Goal: Subscribe to service/newsletter

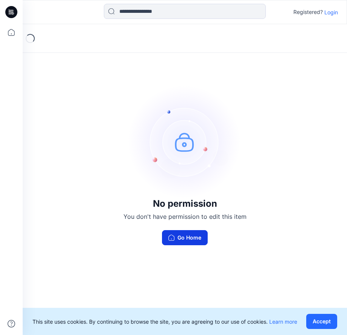
click at [181, 233] on button "Go Home" at bounding box center [185, 237] width 46 height 15
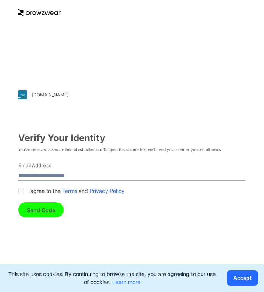
click at [23, 192] on span at bounding box center [21, 191] width 6 height 6
click at [61, 277] on button "Accept" at bounding box center [242, 277] width 31 height 15
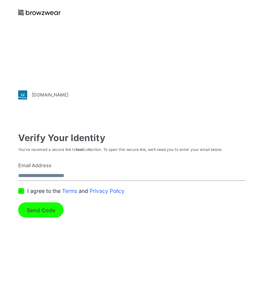
click at [61, 175] on input "Email Address" at bounding box center [131, 175] width 227 height 10
type input "**********"
click at [61, 215] on form "**********" at bounding box center [131, 190] width 227 height 56
click at [46, 214] on button "Send Code" at bounding box center [40, 209] width 45 height 15
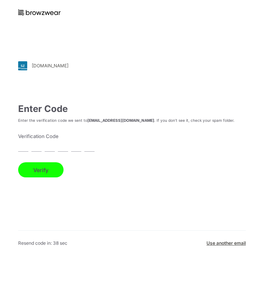
click at [18, 146] on div "puma.stylezone.com Loading... Enter Code Enter the verification code we sent to…" at bounding box center [132, 161] width 264 height 292
click at [20, 147] on input "text" at bounding box center [23, 146] width 10 height 10
paste input "*"
type input "*"
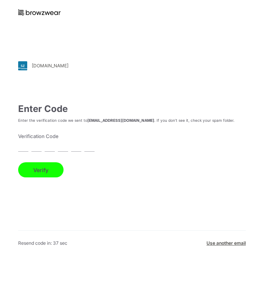
type input "*"
click at [39, 171] on button "Verify" at bounding box center [40, 169] width 45 height 15
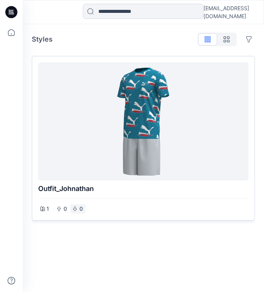
click at [79, 209] on p "0" at bounding box center [81, 208] width 5 height 9
click at [66, 208] on p "0" at bounding box center [65, 208] width 5 height 9
click at [62, 208] on div "0" at bounding box center [61, 208] width 15 height 9
click at [62, 208] on div "1" at bounding box center [61, 208] width 15 height 9
click at [46, 209] on p "1" at bounding box center [47, 208] width 2 height 9
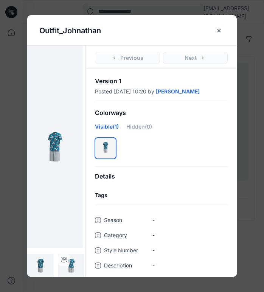
scroll to position [79, 0]
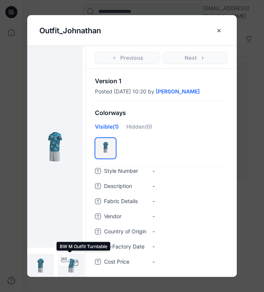
click at [67, 266] on img at bounding box center [71, 266] width 26 height 26
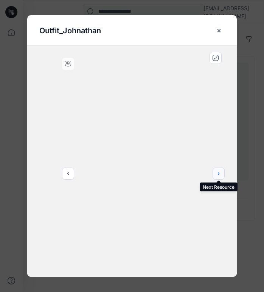
click at [218, 176] on icon "next" at bounding box center [218, 173] width 6 height 6
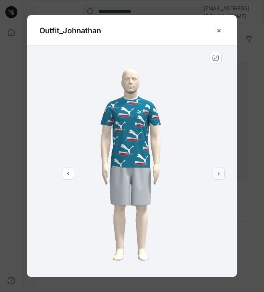
click at [218, 176] on icon "next" at bounding box center [218, 173] width 6 height 6
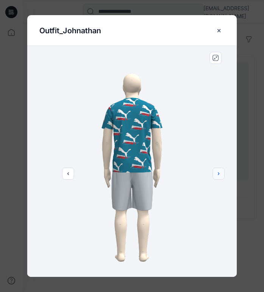
click at [218, 176] on icon "next" at bounding box center [218, 173] width 6 height 6
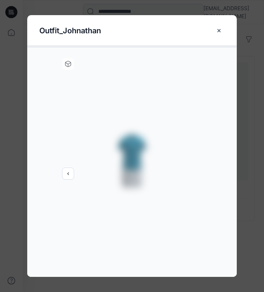
click at [218, 176] on div at bounding box center [131, 161] width 209 height 231
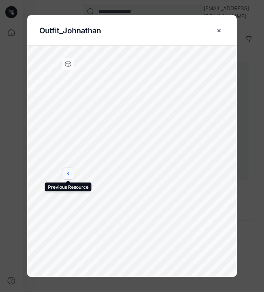
click at [68, 174] on icon "previous" at bounding box center [68, 173] width 2 height 3
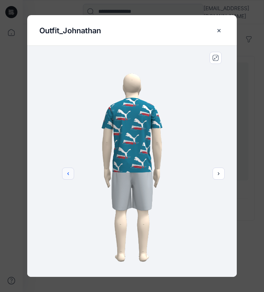
click at [68, 174] on icon "previous" at bounding box center [68, 173] width 2 height 3
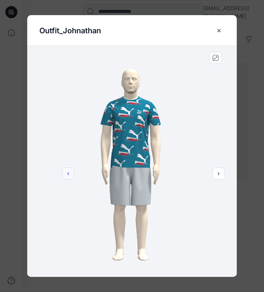
click at [68, 174] on icon "previous" at bounding box center [68, 173] width 2 height 3
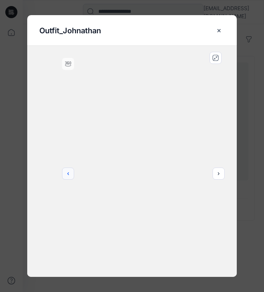
click at [68, 174] on icon "previous" at bounding box center [68, 173] width 2 height 3
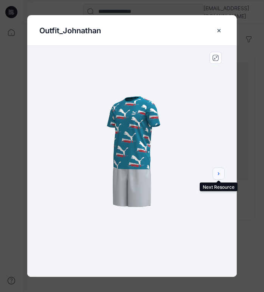
click at [220, 169] on button "next" at bounding box center [218, 173] width 12 height 12
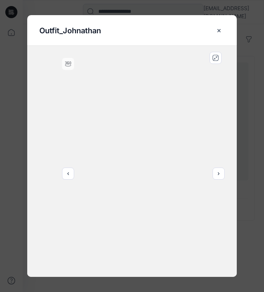
click at [70, 63] on icon at bounding box center [68, 64] width 6 height 6
click at [69, 172] on icon "previous" at bounding box center [68, 173] width 6 height 6
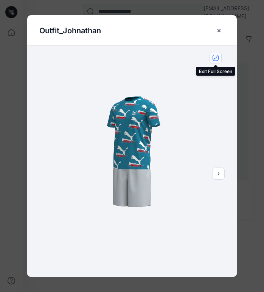
click at [216, 55] on icon "close-full-preview" at bounding box center [215, 58] width 6 height 6
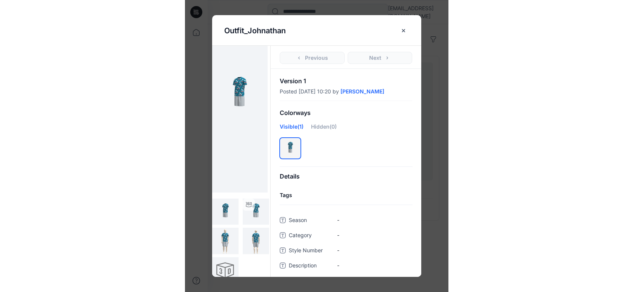
scroll to position [62, 0]
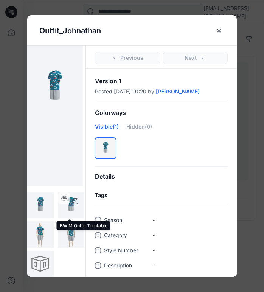
click at [67, 205] on img at bounding box center [71, 205] width 26 height 26
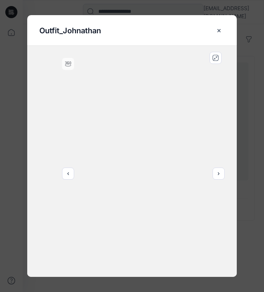
click at [68, 65] on icon at bounding box center [68, 64] width 6 height 6
click at [218, 174] on icon "next" at bounding box center [218, 173] width 6 height 6
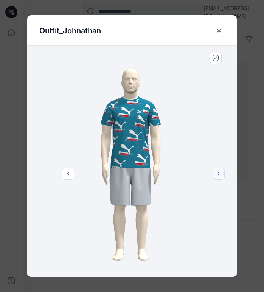
click at [218, 174] on icon "next" at bounding box center [218, 173] width 6 height 6
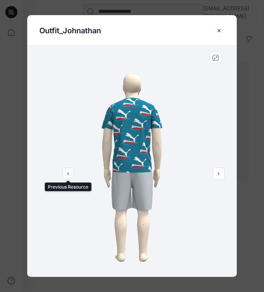
click at [70, 174] on icon "previous" at bounding box center [68, 173] width 6 height 6
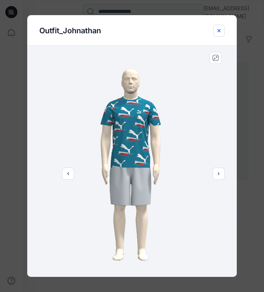
click at [220, 32] on icon "close-btn" at bounding box center [219, 31] width 6 height 6
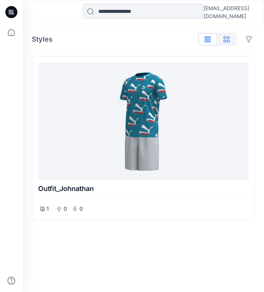
click at [233, 42] on button "button" at bounding box center [226, 39] width 19 height 12
click at [232, 42] on div at bounding box center [216, 39] width 39 height 14
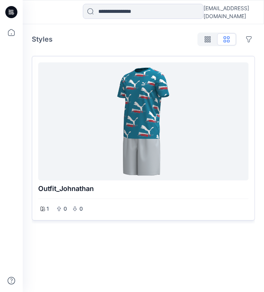
click at [178, 213] on div "1 0 0" at bounding box center [143, 208] width 210 height 11
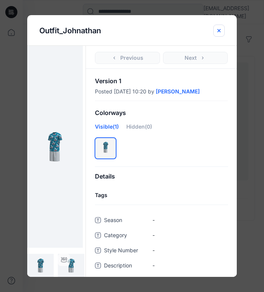
click at [219, 31] on icon "close-btn" at bounding box center [219, 31] width 6 height 6
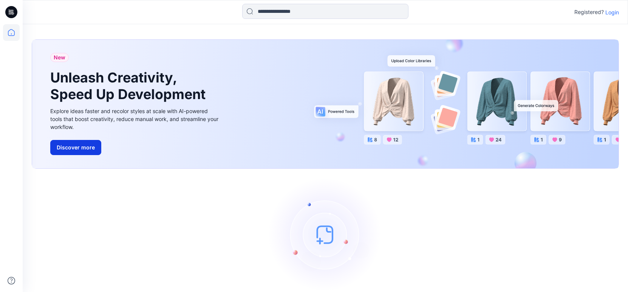
click at [87, 143] on button "Discover more" at bounding box center [75, 147] width 51 height 15
